Goal: Information Seeking & Learning: Check status

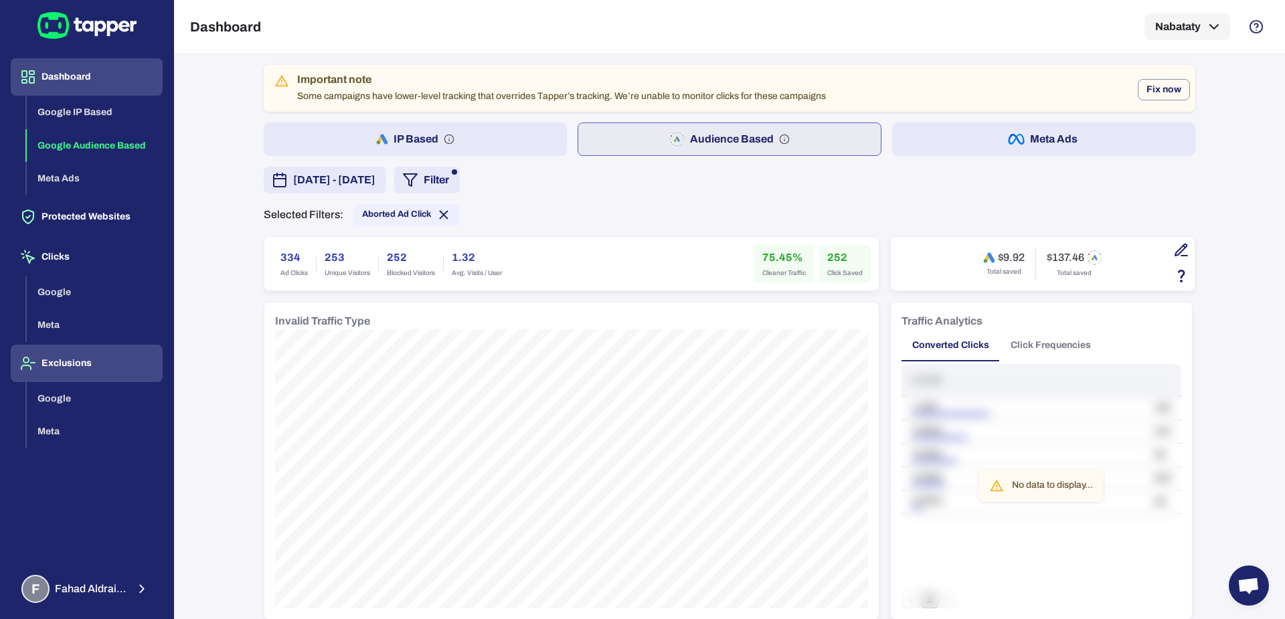
click at [87, 360] on button "Exclusions" at bounding box center [87, 363] width 152 height 37
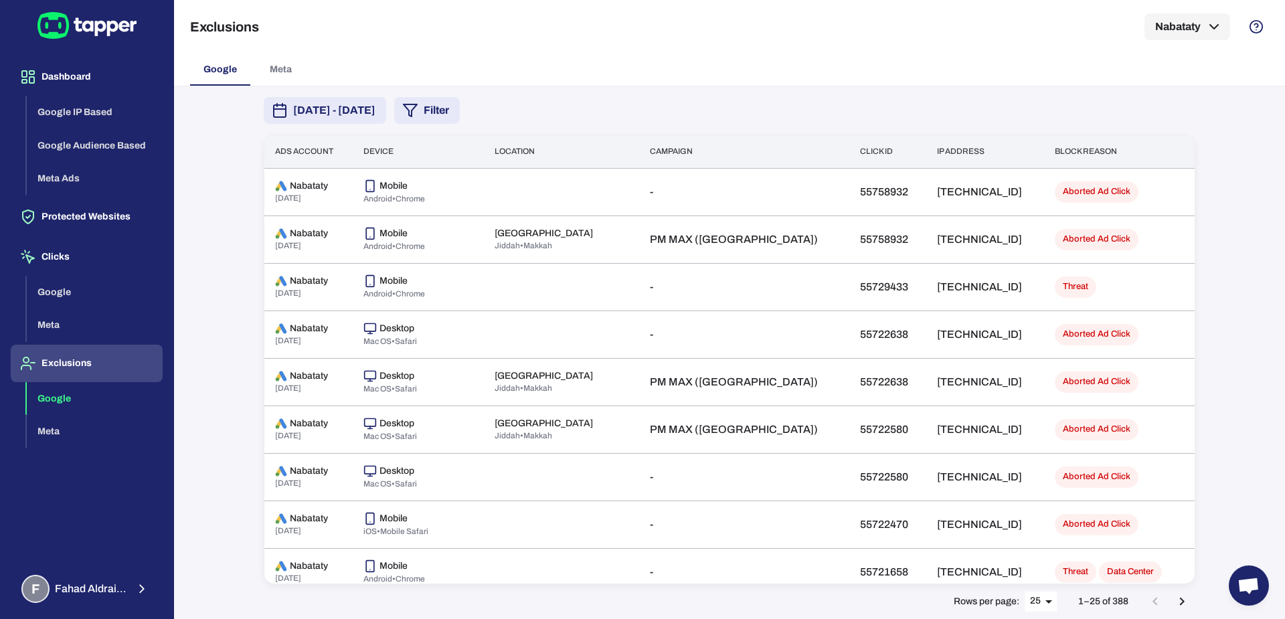
click at [460, 98] on button "Filter" at bounding box center [427, 110] width 66 height 27
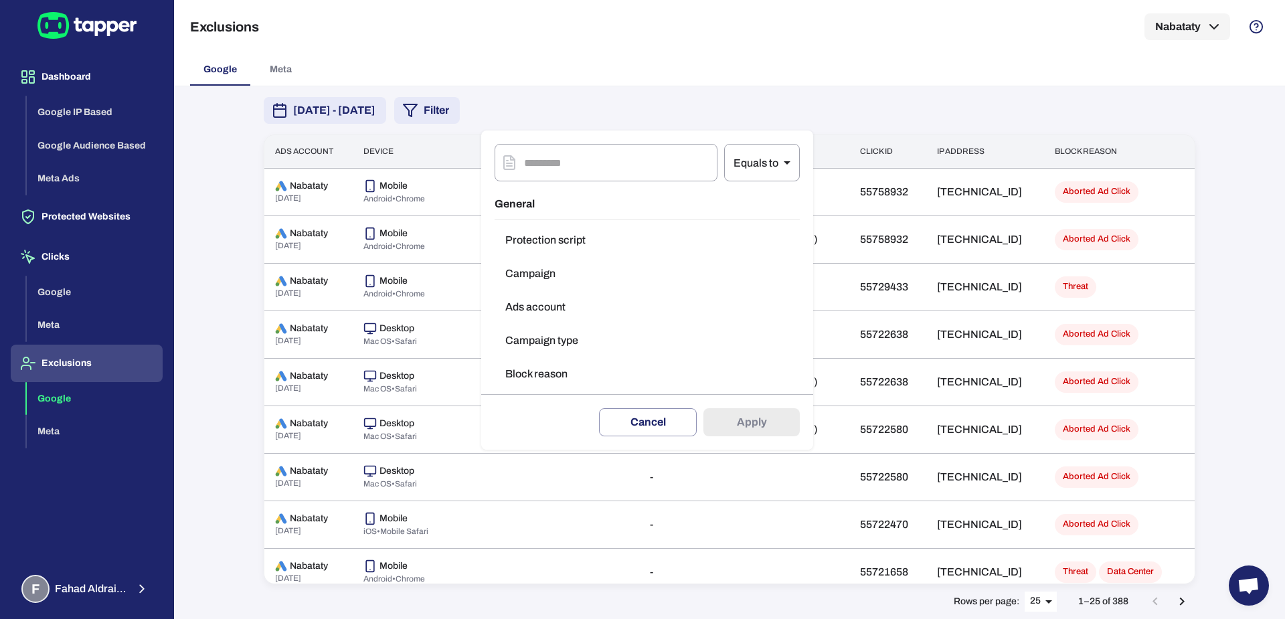
click at [537, 382] on button "Block reason" at bounding box center [647, 374] width 305 height 27
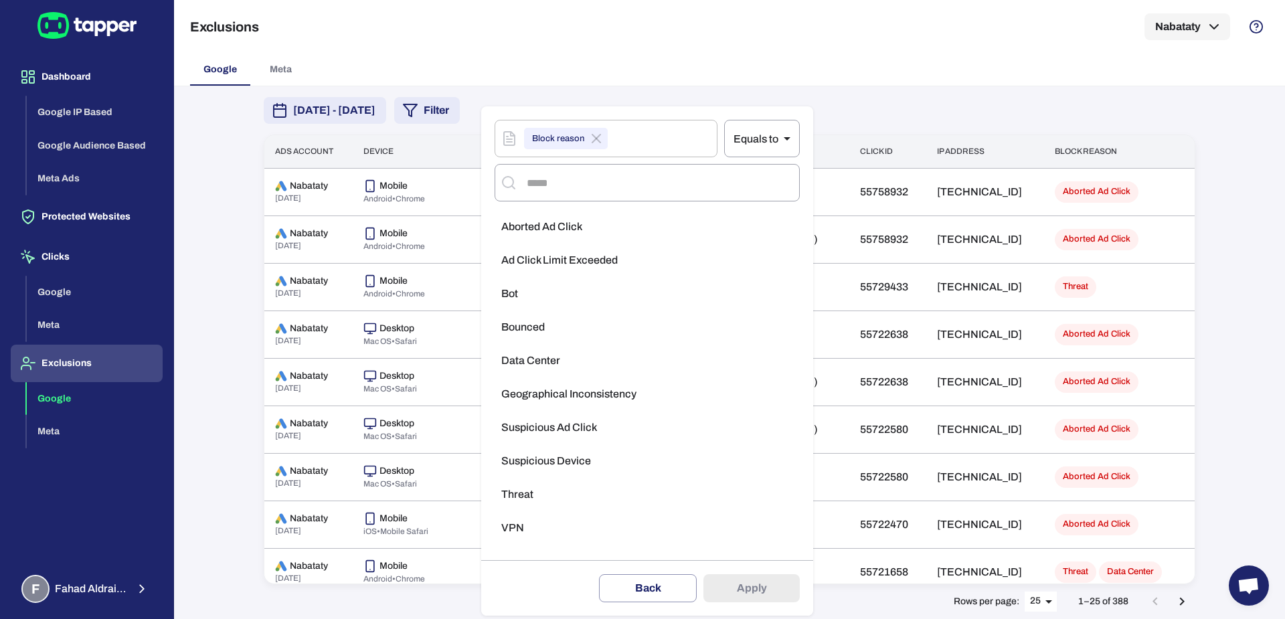
click at [571, 228] on span "Aborted Ad Click" at bounding box center [541, 226] width 81 height 13
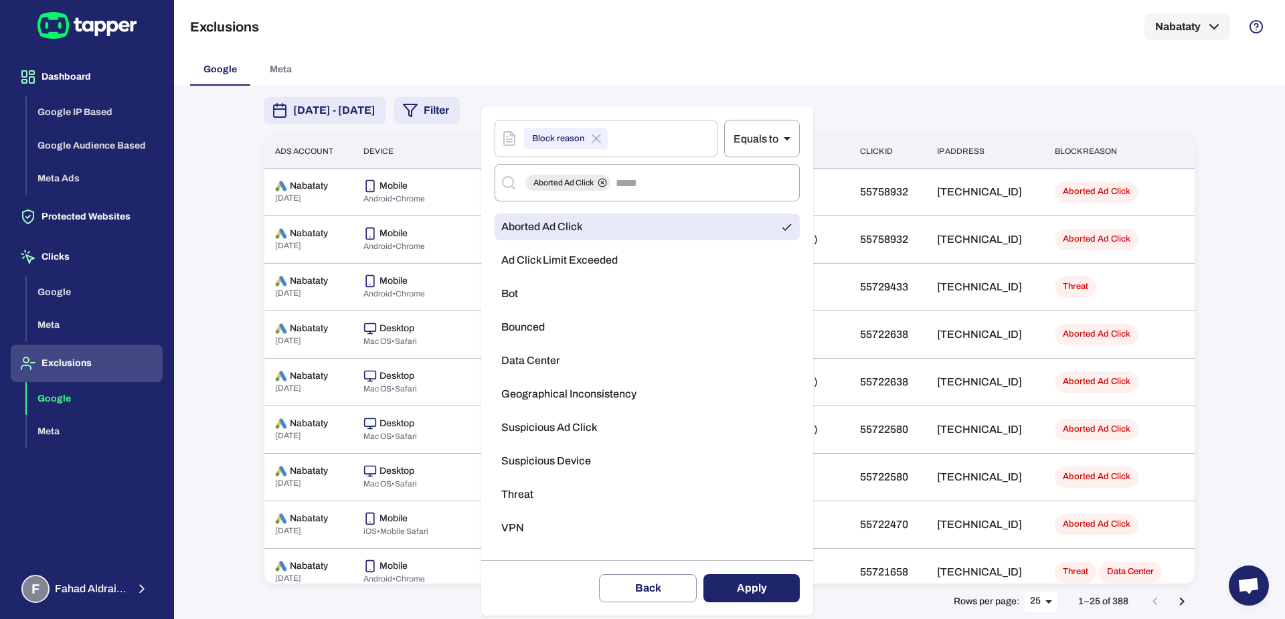
click at [525, 503] on li "Threat" at bounding box center [647, 494] width 305 height 27
click at [596, 232] on li "Aborted Ad Click" at bounding box center [647, 226] width 305 height 27
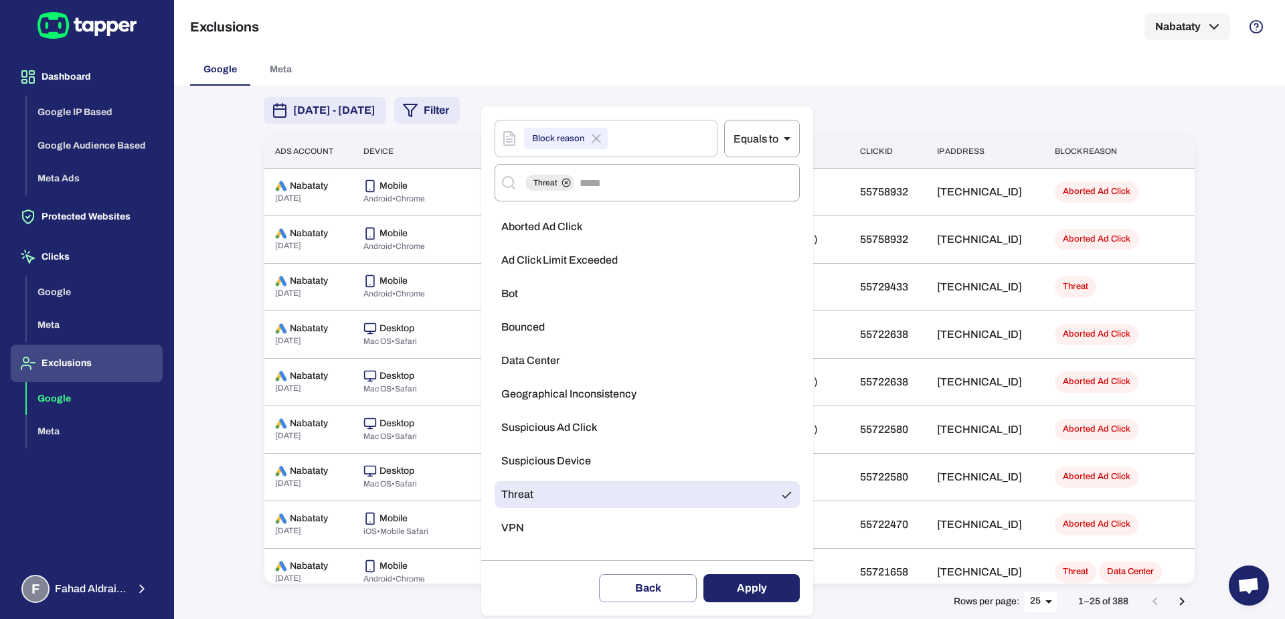
click at [729, 588] on button "Apply" at bounding box center [751, 588] width 96 height 28
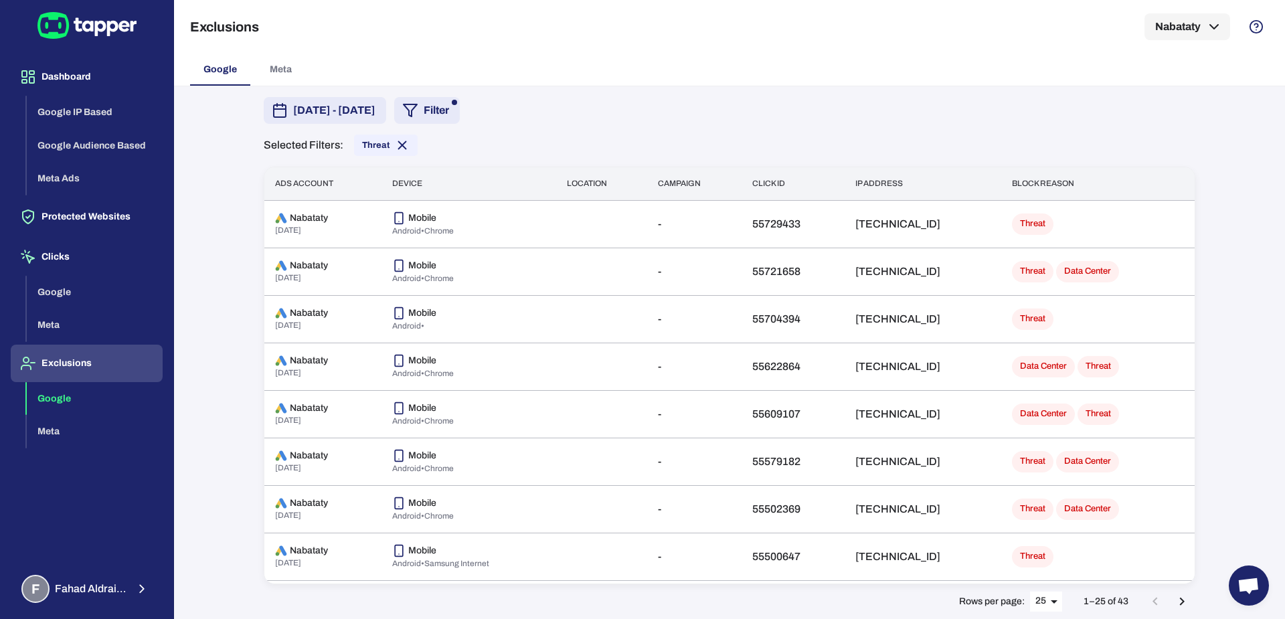
click at [375, 102] on span "[DATE] - [DATE]" at bounding box center [334, 110] width 82 height 16
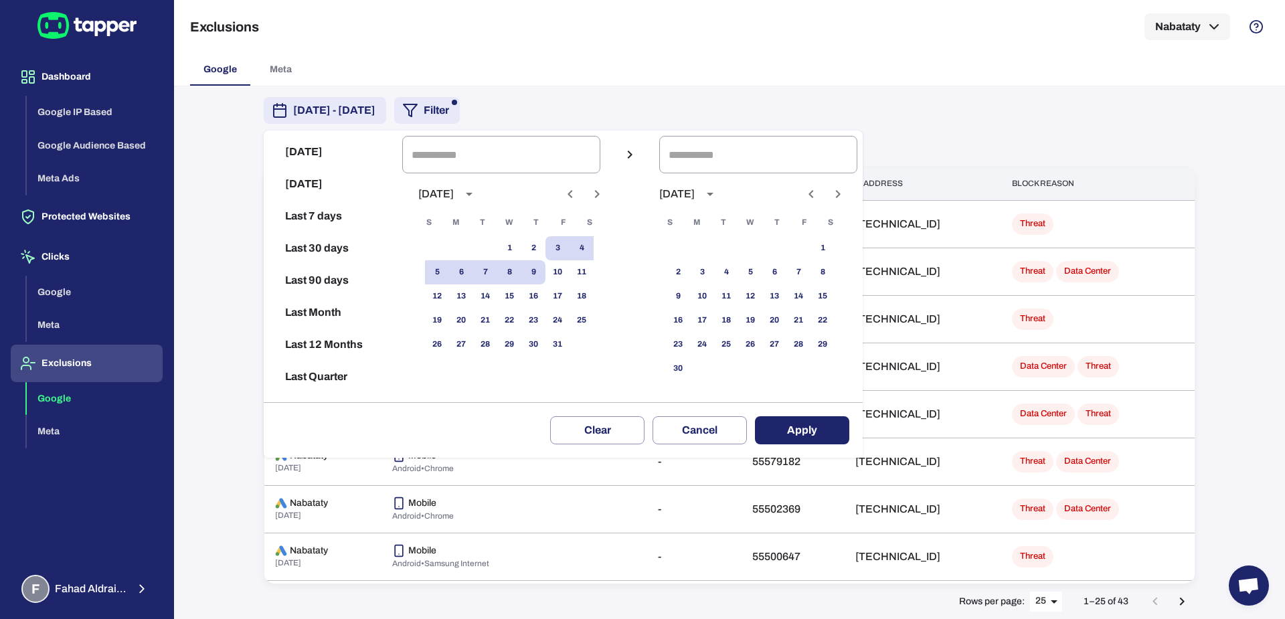
click at [578, 191] on icon "Previous month" at bounding box center [570, 194] width 16 height 16
click at [471, 286] on button "15" at bounding box center [461, 296] width 24 height 24
type input "**********"
click at [497, 315] on button "23" at bounding box center [485, 321] width 24 height 24
type input "**********"
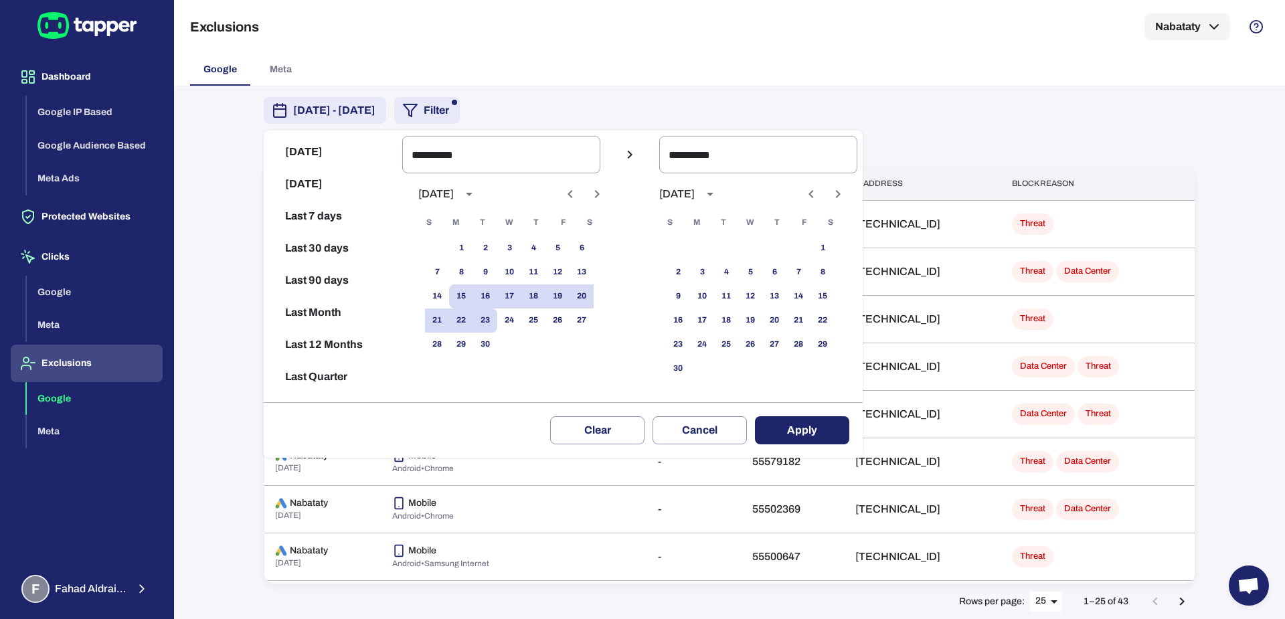
click at [802, 440] on button "Apply" at bounding box center [802, 430] width 94 height 28
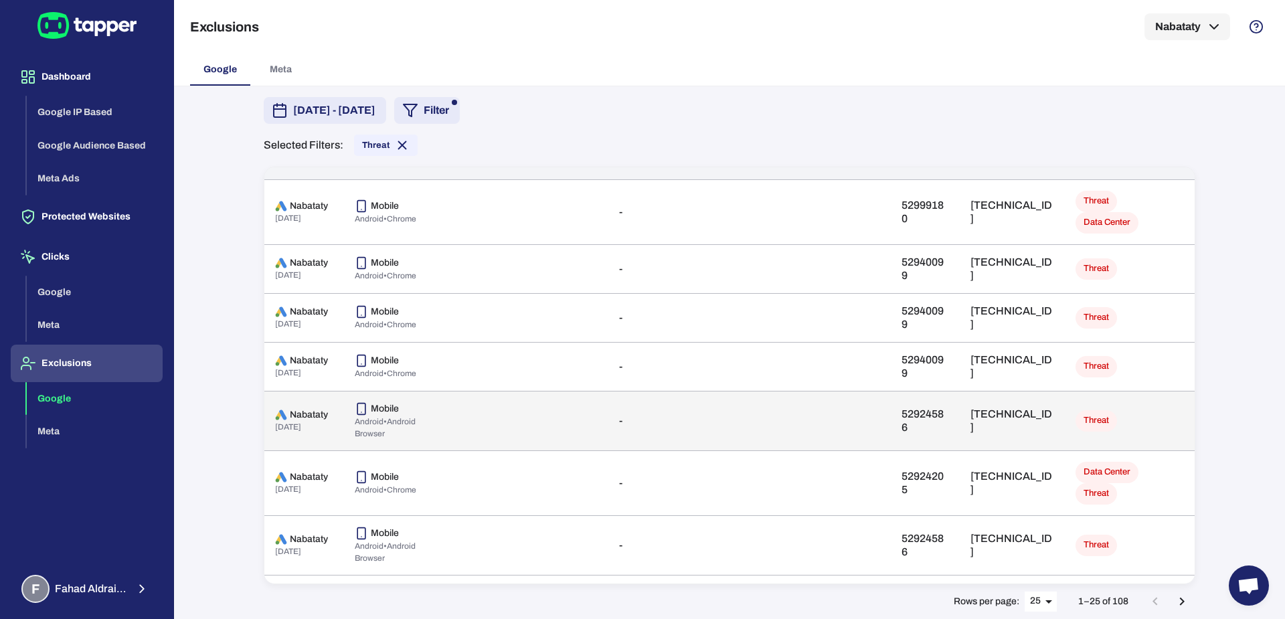
scroll to position [46, 0]
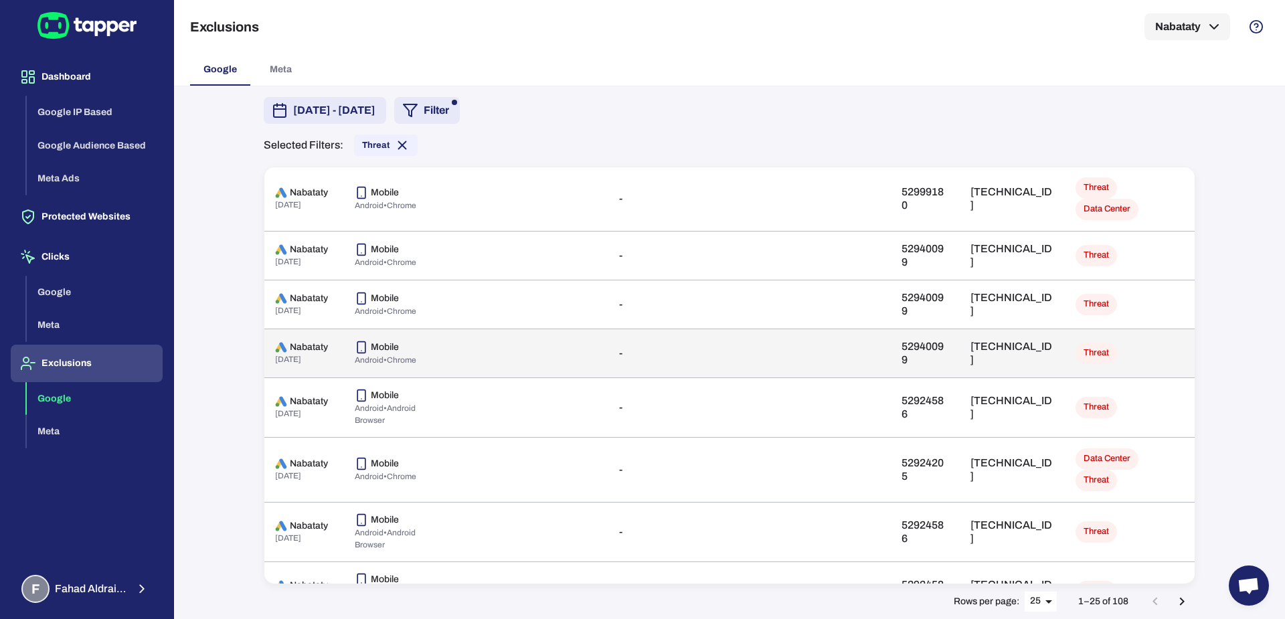
click at [970, 340] on p "[TECHNICAL_ID]" at bounding box center [1012, 353] width 84 height 27
copy p "[TECHNICAL_ID]"
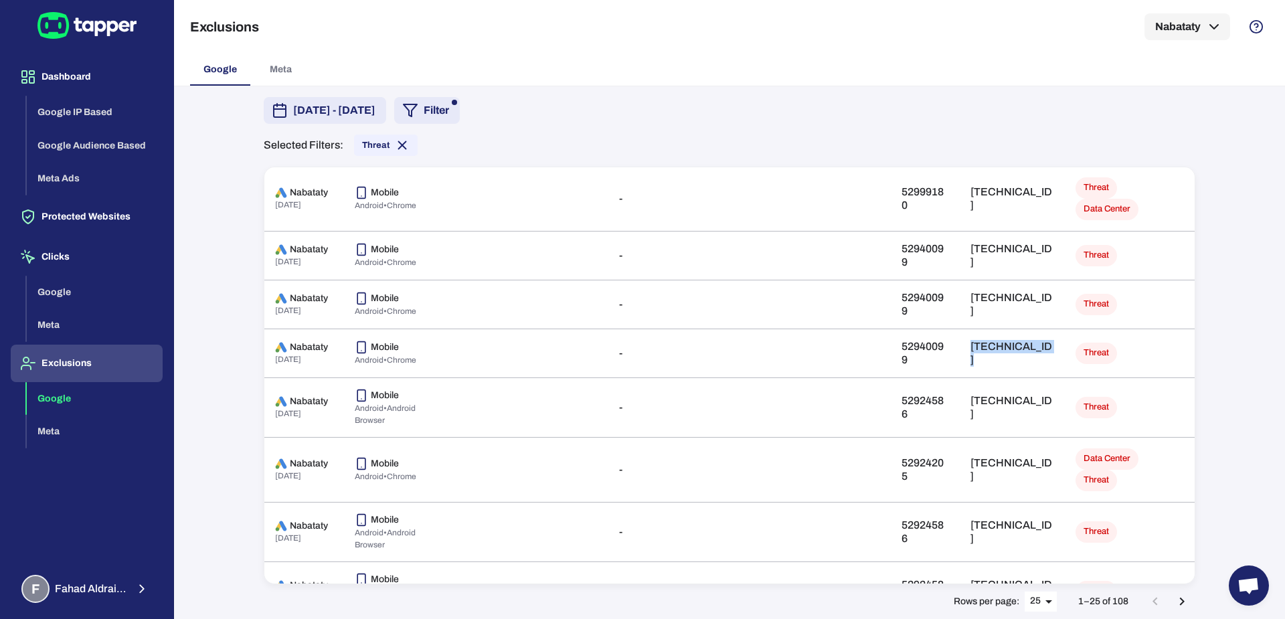
click at [1232, 270] on div "[DATE] - [DATE] Filter Selected Filters: Threat Ads account Device Location Cam…" at bounding box center [729, 352] width 1111 height 533
click at [63, 84] on button "Dashboard" at bounding box center [87, 76] width 152 height 37
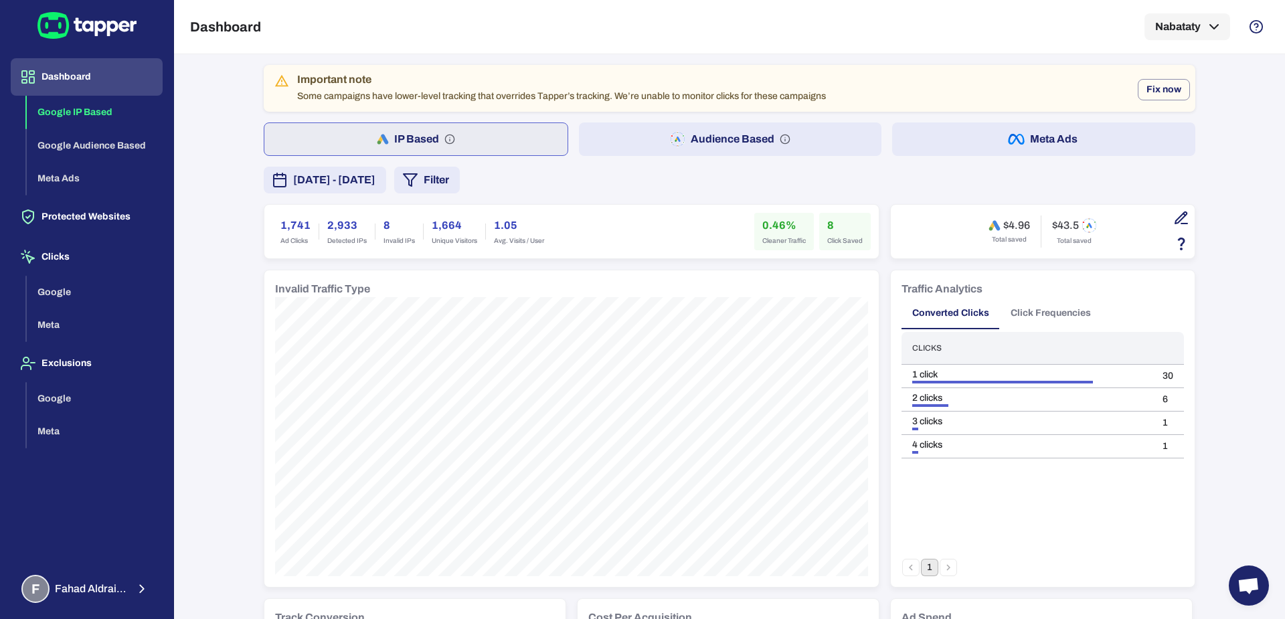
click at [375, 183] on span "[DATE] - [DATE]" at bounding box center [334, 180] width 82 height 16
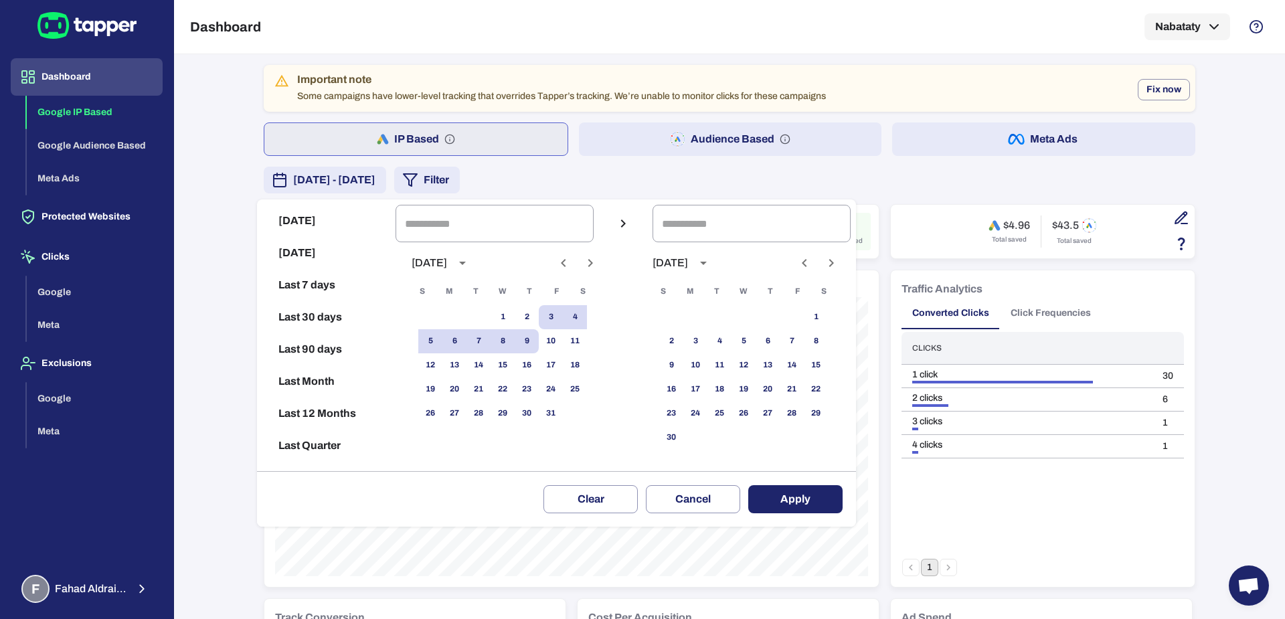
click at [572, 264] on icon "Previous month" at bounding box center [563, 263] width 16 height 16
click at [598, 263] on icon "Next month" at bounding box center [590, 263] width 16 height 16
click at [570, 264] on icon "Previous month" at bounding box center [563, 263] width 16 height 16
click at [598, 260] on icon "Next month" at bounding box center [590, 263] width 16 height 16
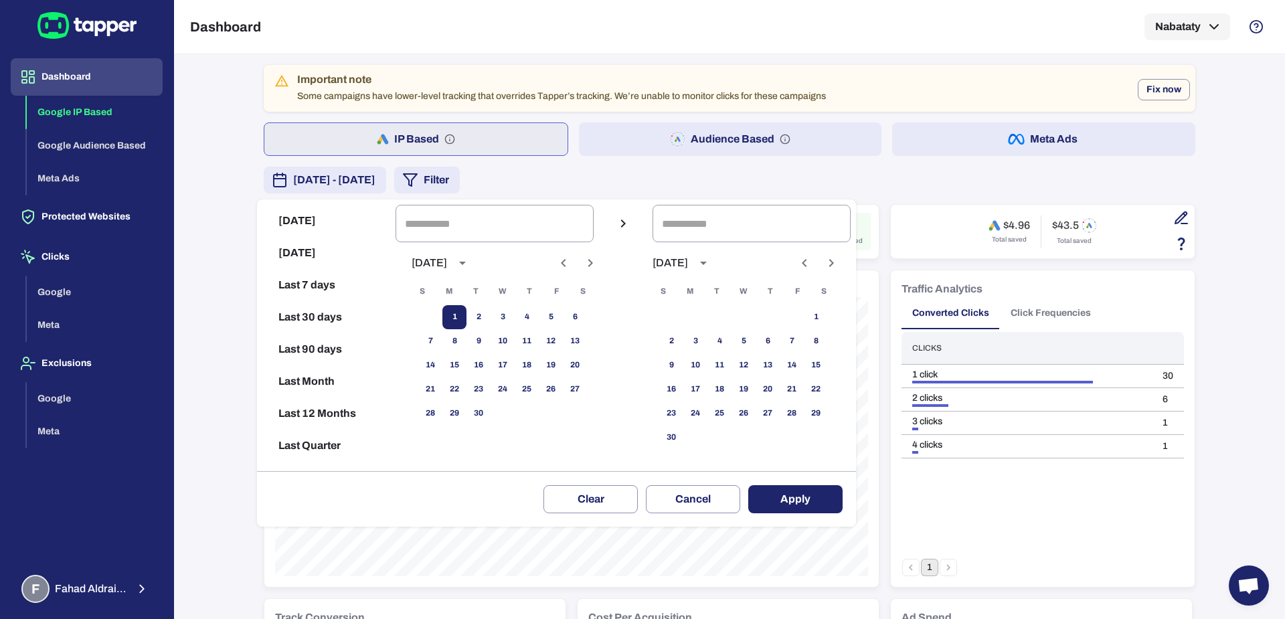
click at [465, 313] on button "1" at bounding box center [454, 317] width 24 height 24
type input "**********"
click at [487, 412] on button "30" at bounding box center [478, 414] width 24 height 24
type input "**********"
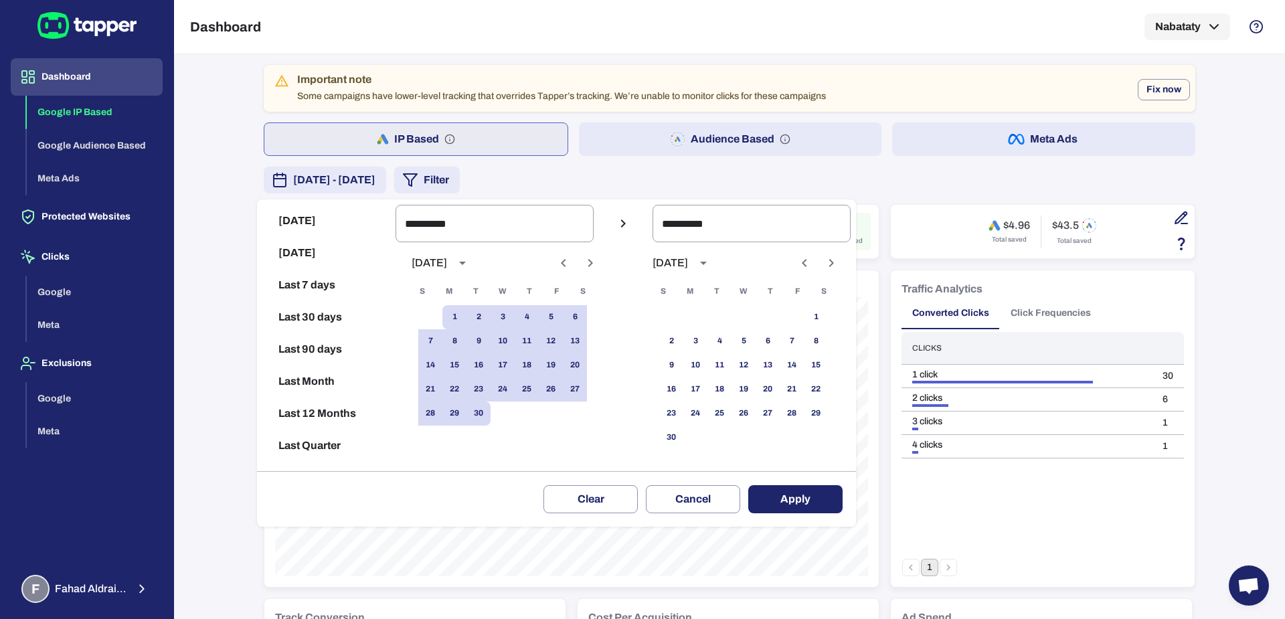
click at [783, 504] on button "Apply" at bounding box center [795, 499] width 94 height 28
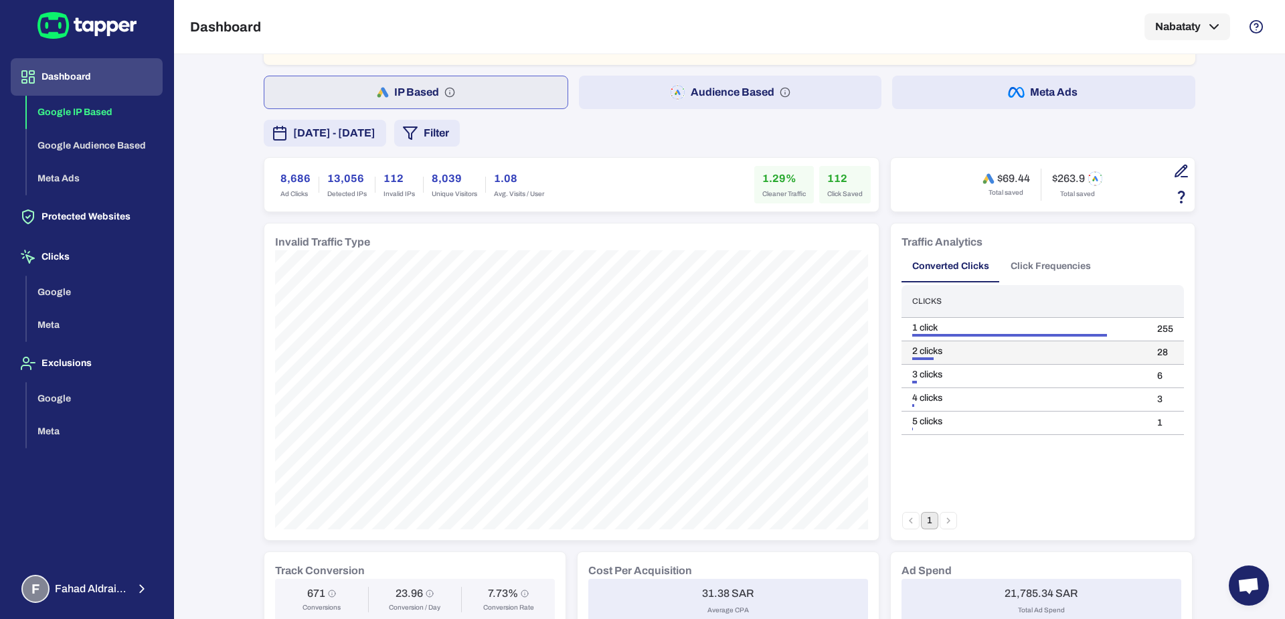
scroll to position [51, 0]
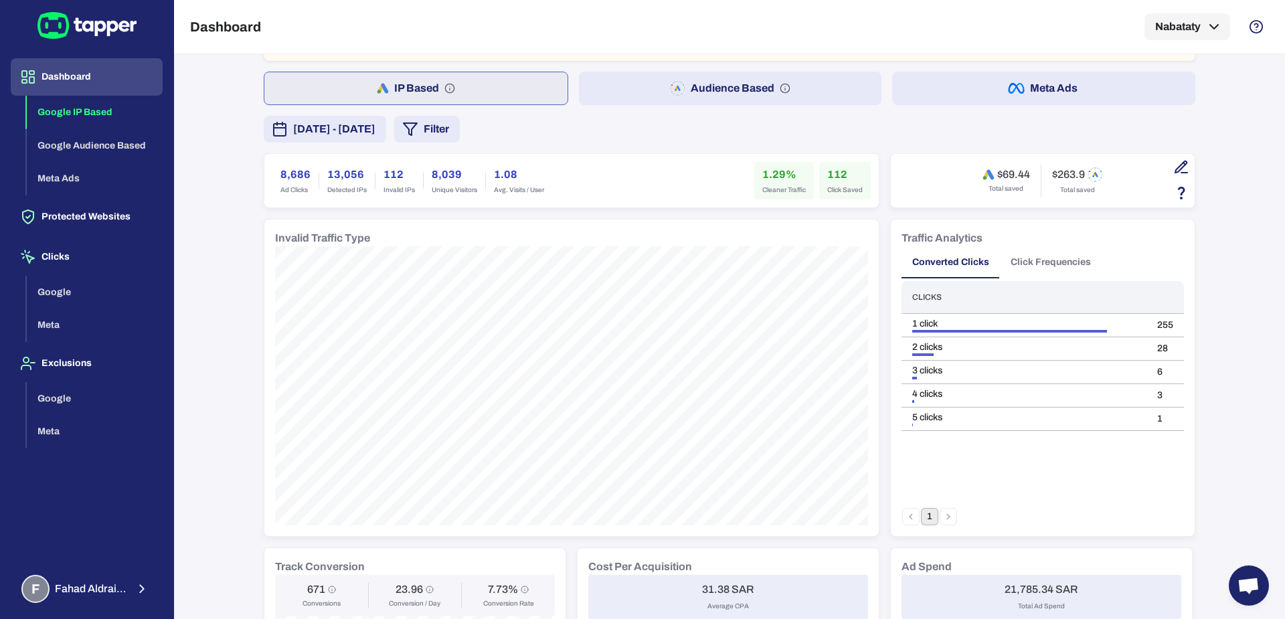
click at [1028, 255] on button "Click Frequencies" at bounding box center [1051, 262] width 102 height 32
click at [946, 521] on button "2" at bounding box center [948, 516] width 17 height 17
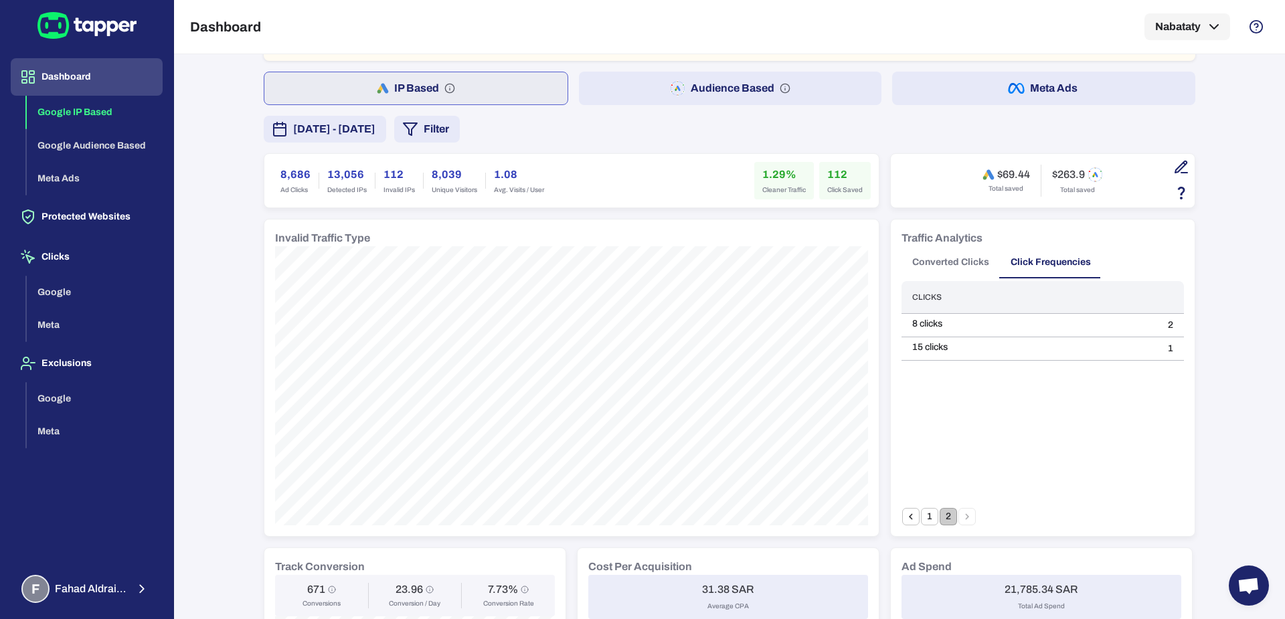
click at [942, 256] on button "Converted Clicks" at bounding box center [950, 262] width 98 height 32
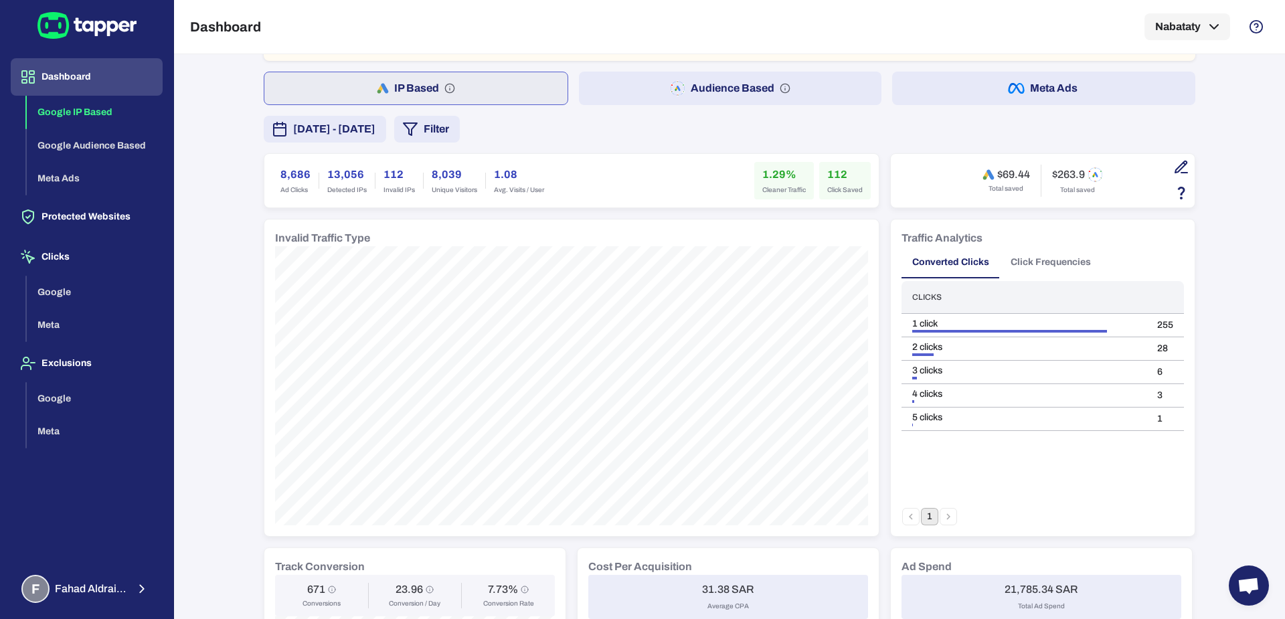
click at [637, 94] on button "Audience Based" at bounding box center [730, 88] width 303 height 33
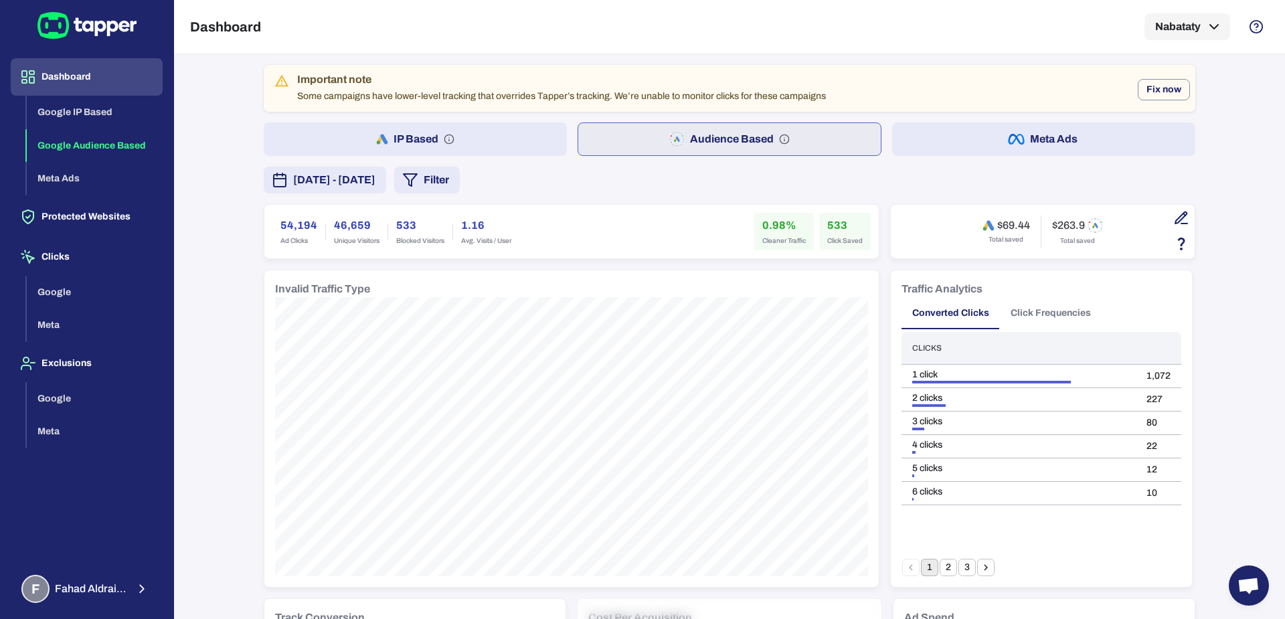
click at [1048, 316] on button "Click Frequencies" at bounding box center [1051, 313] width 102 height 32
click at [980, 570] on button "4" at bounding box center [985, 567] width 17 height 17
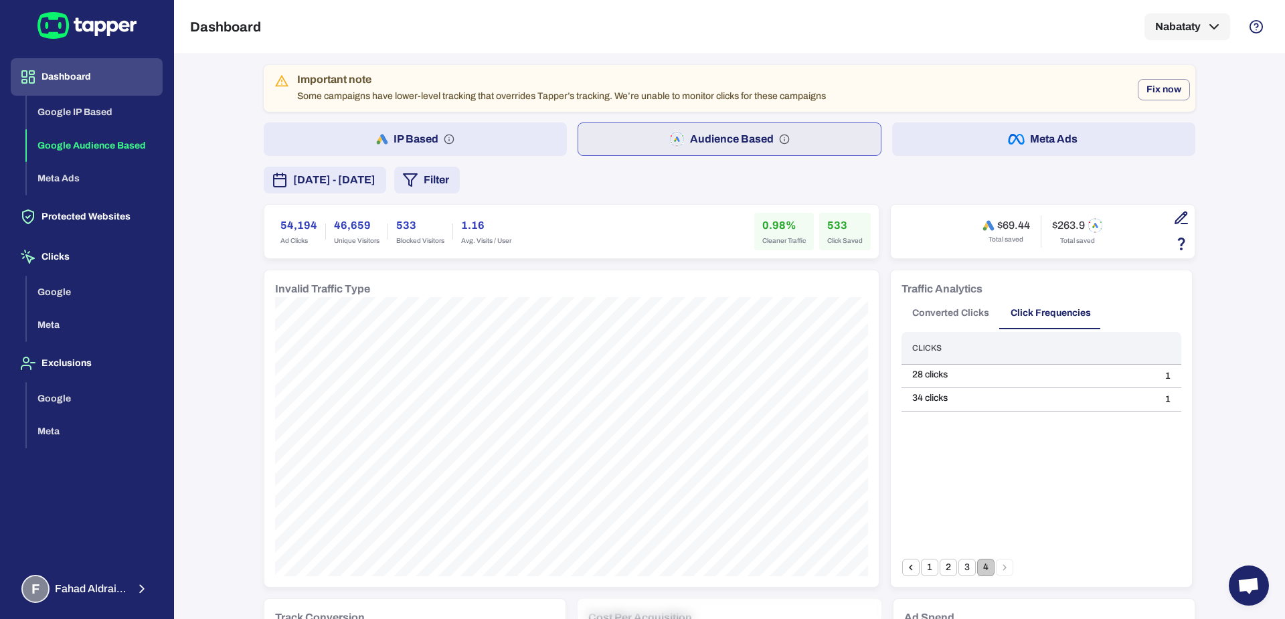
click at [950, 313] on button "Converted Clicks" at bounding box center [950, 313] width 98 height 32
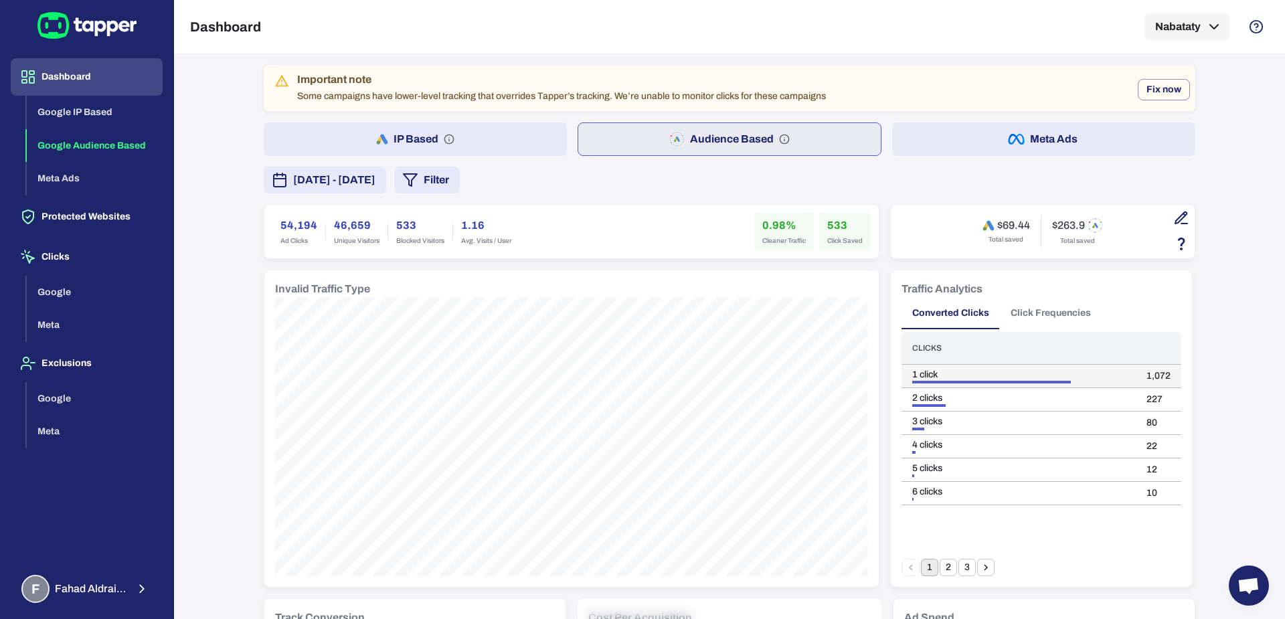
click at [1146, 370] on td "1,072" at bounding box center [1159, 376] width 46 height 23
copy td "1,072"
click at [1142, 397] on td "227" at bounding box center [1159, 399] width 46 height 23
click at [1143, 397] on td "227" at bounding box center [1159, 399] width 46 height 23
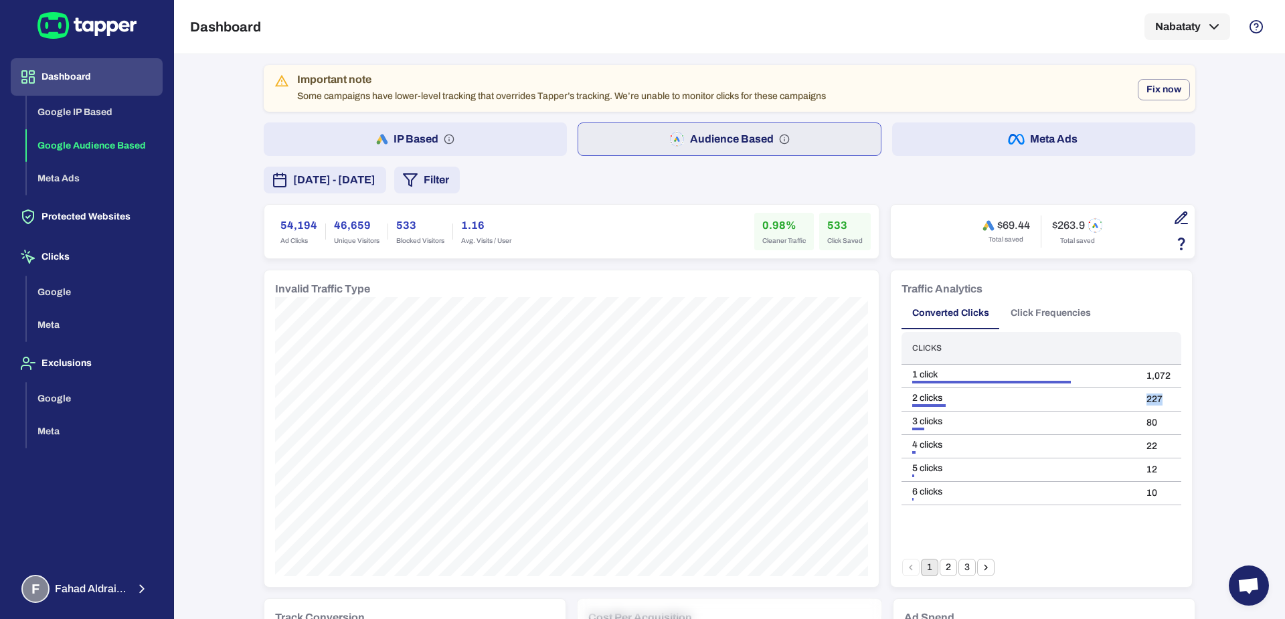
copy td "227"
click at [1146, 415] on td "80" at bounding box center [1159, 423] width 46 height 23
copy td "80"
click at [901, 427] on td "3 clicks" at bounding box center [1018, 423] width 234 height 23
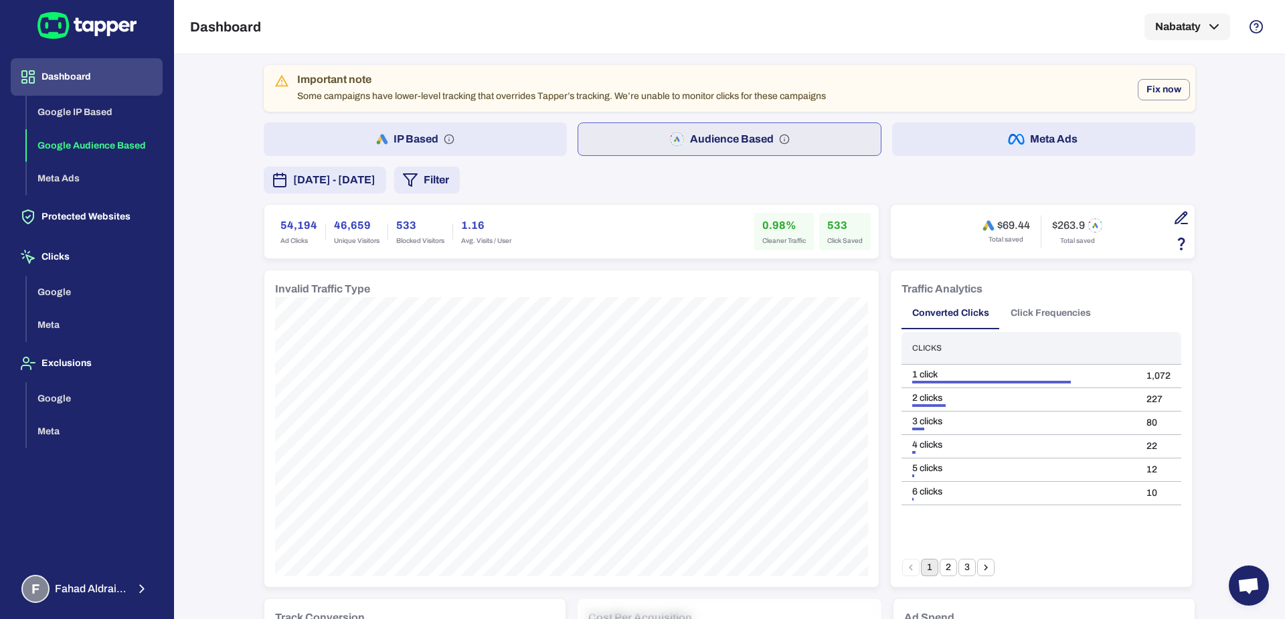
click at [940, 570] on button "2" at bounding box center [948, 567] width 17 height 17
click at [958, 566] on button "3" at bounding box center [966, 567] width 17 height 17
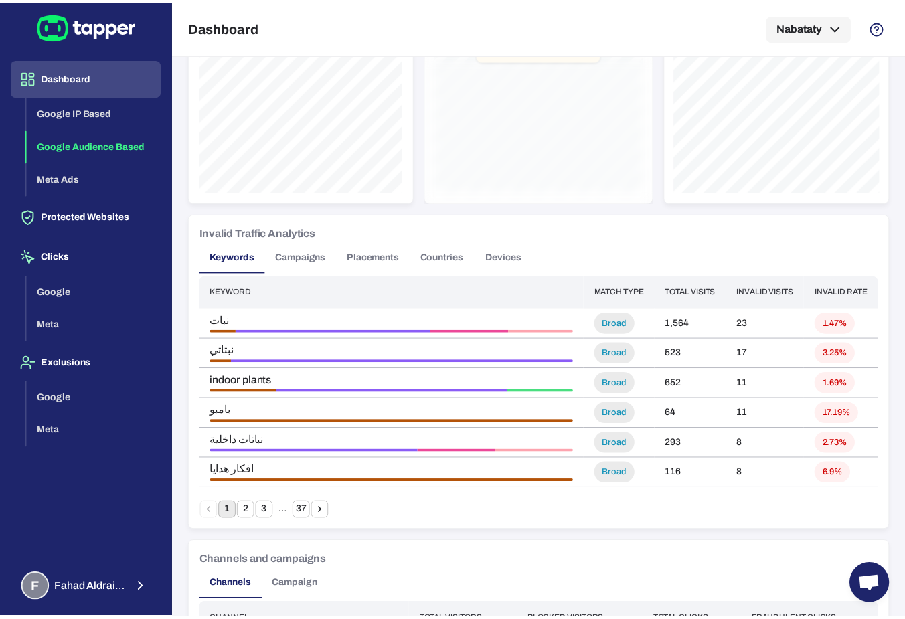
scroll to position [723, 0]
